Goal: Information Seeking & Learning: Check status

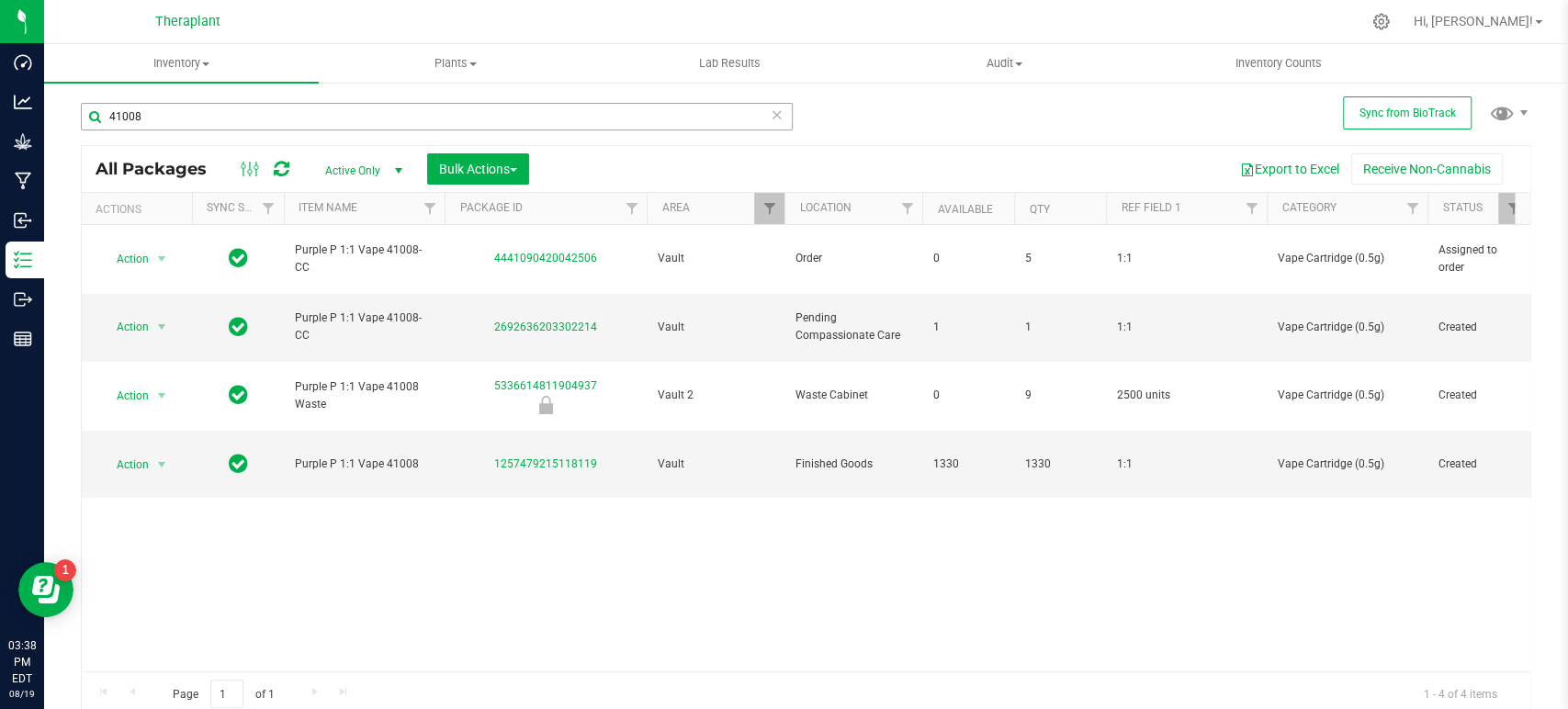
click at [415, 123] on input "41008" at bounding box center [437, 117] width 712 height 28
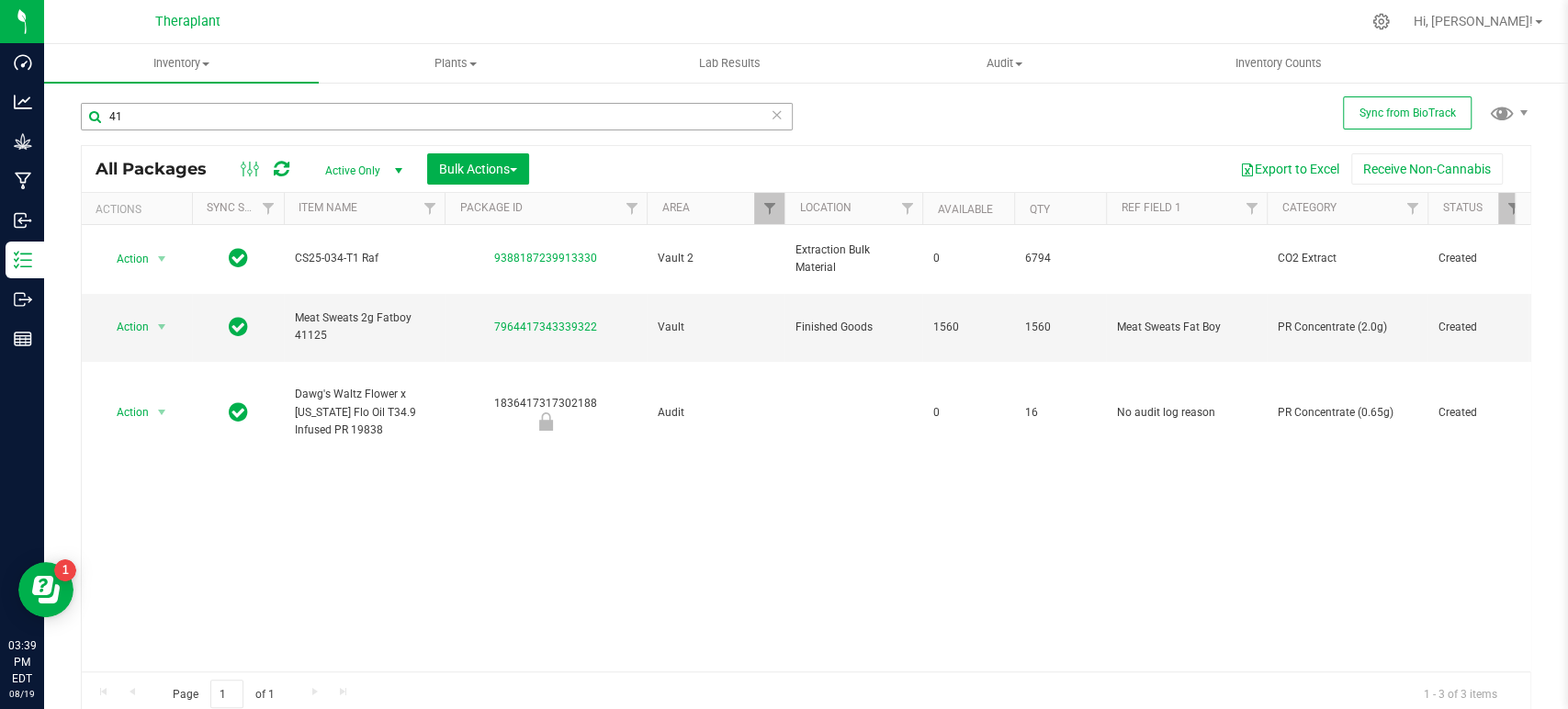
type input "4"
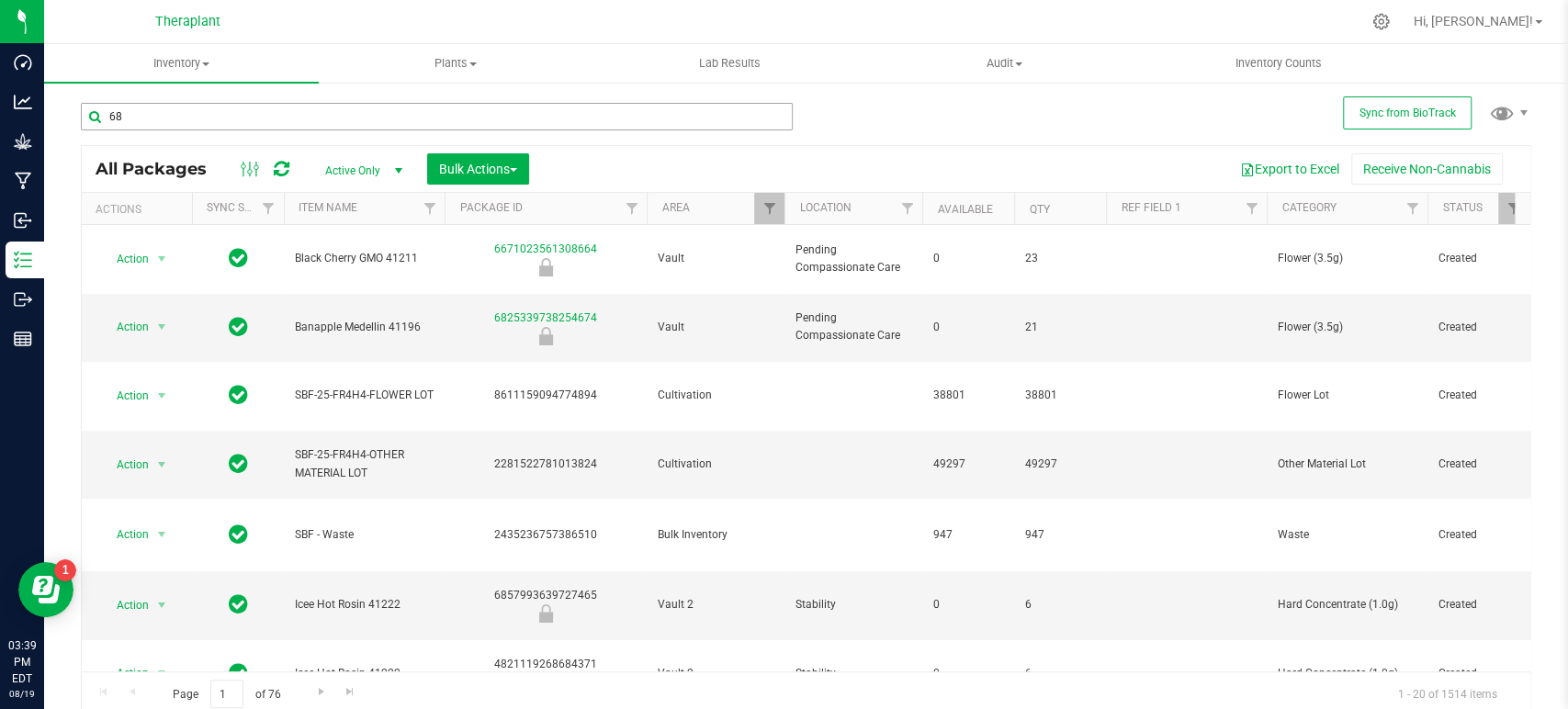
type input "6"
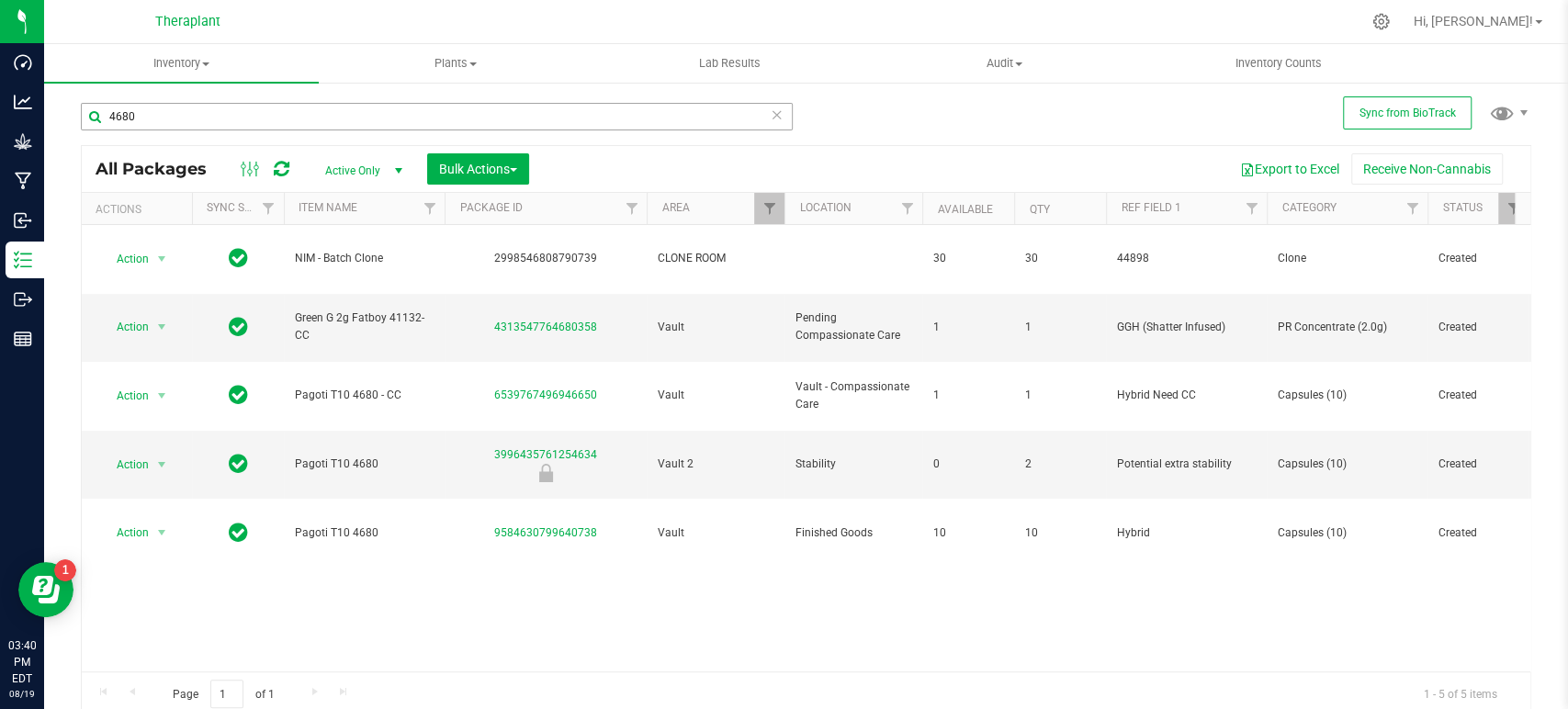
click at [415, 123] on input "4680" at bounding box center [437, 117] width 712 height 28
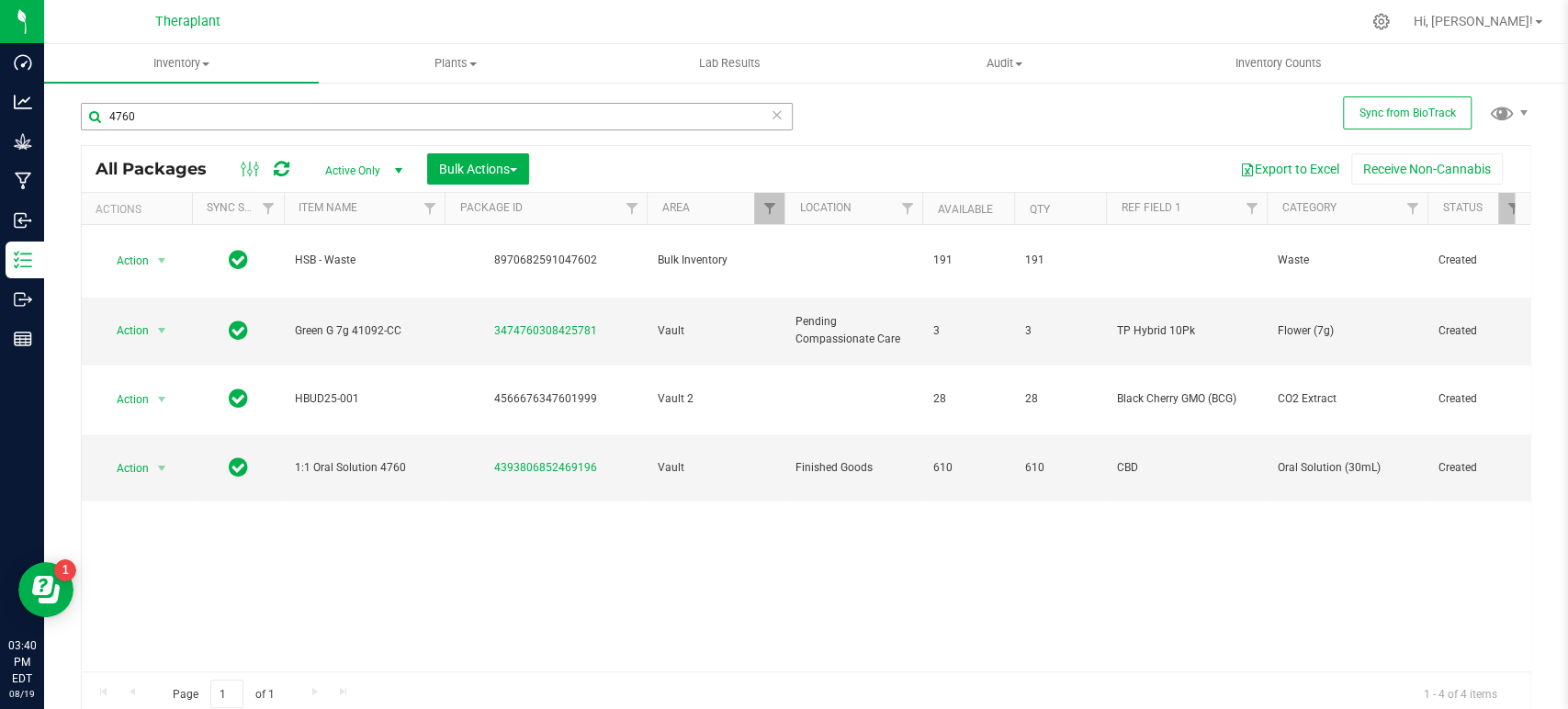
click at [415, 123] on input "4760" at bounding box center [437, 117] width 712 height 28
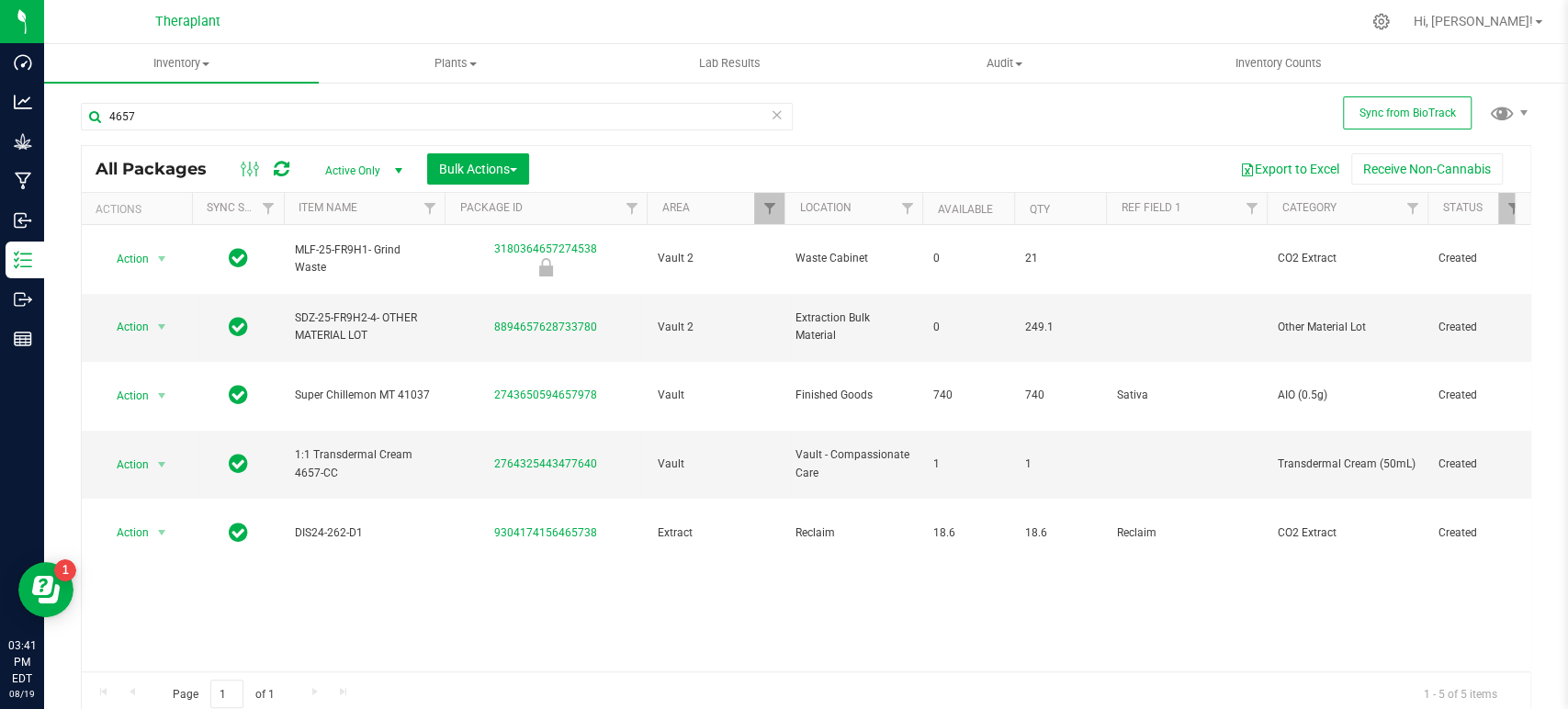
type input "4657"
click at [771, 110] on icon at bounding box center [777, 114] width 13 height 22
